Goal: Task Accomplishment & Management: Use online tool/utility

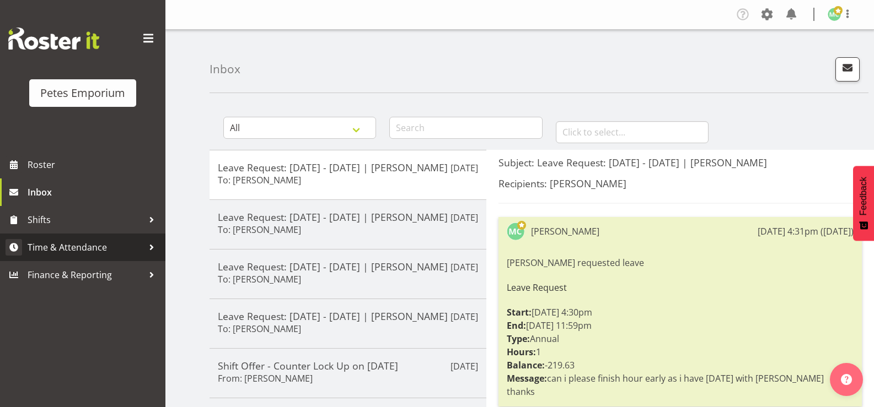
click at [119, 251] on span "Time & Attendance" at bounding box center [86, 247] width 116 height 17
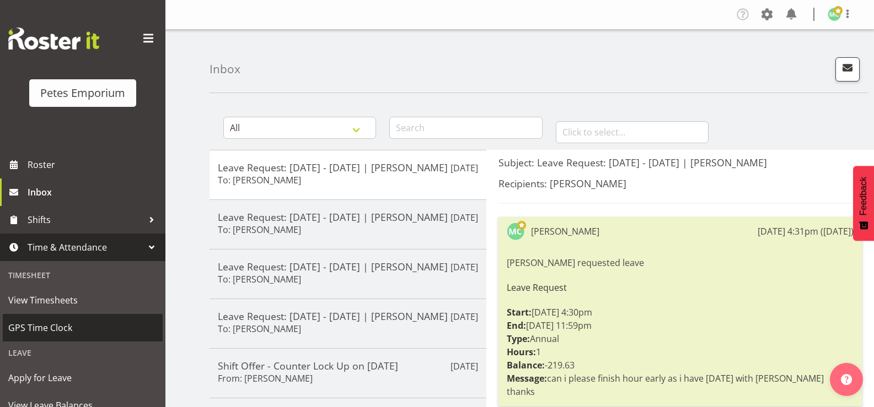
click at [84, 329] on span "GPS Time Clock" at bounding box center [82, 328] width 149 height 17
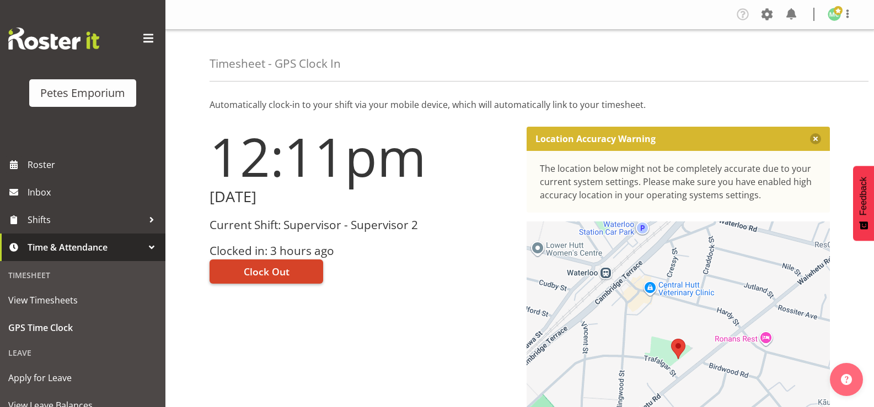
click at [305, 276] on button "Clock Out" at bounding box center [266, 272] width 114 height 24
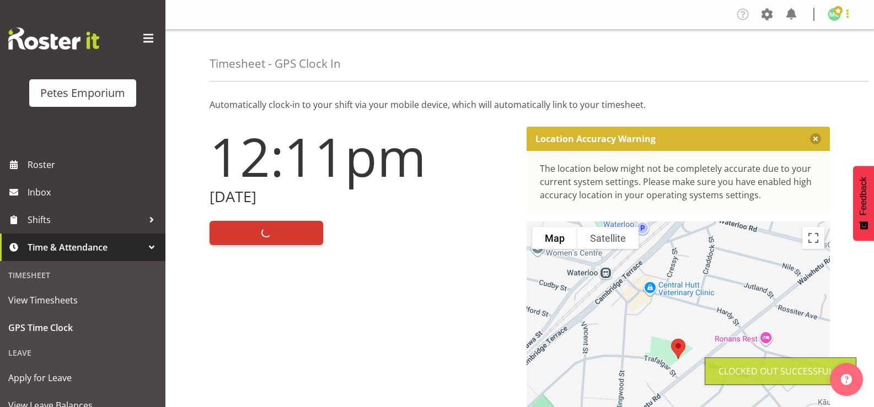
click at [842, 18] on span at bounding box center [847, 13] width 13 height 13
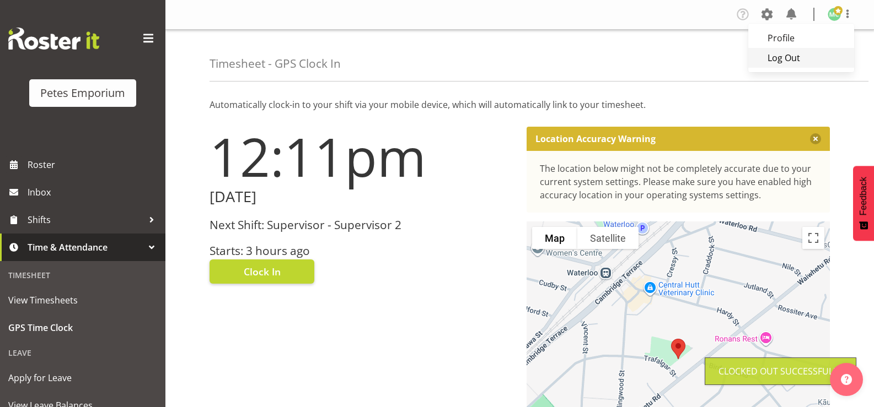
click at [825, 61] on link "Log Out" at bounding box center [801, 58] width 106 height 20
